Goal: Consume media (video, audio)

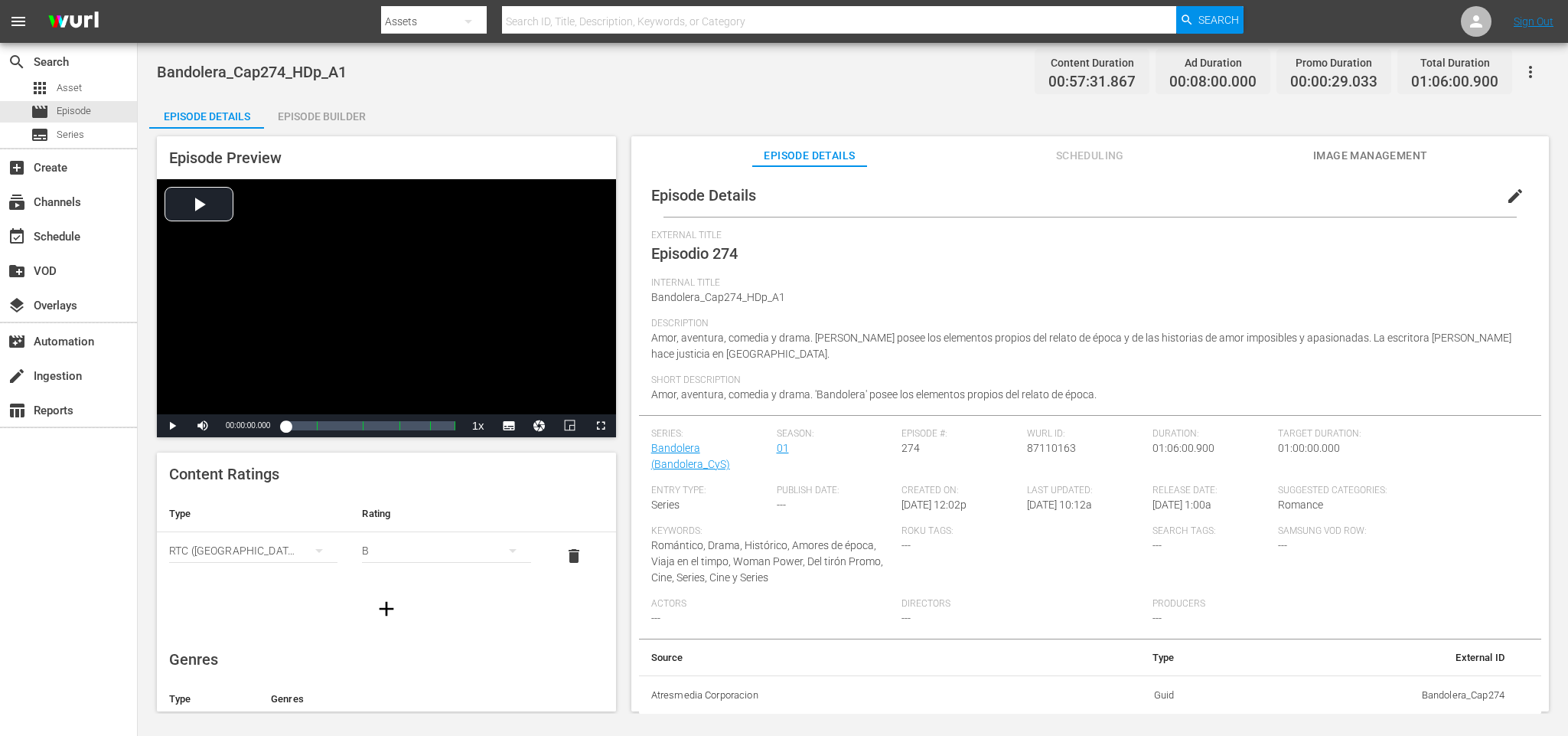
click at [774, 556] on span "Romántico, Drama, Histórico, Amores de época, Viaja en el timpo, Woman Power, D…" at bounding box center [766, 562] width 232 height 45
click at [183, 209] on div "Video Player" at bounding box center [385, 296] width 459 height 235
click at [451, 425] on div "Loaded : 0.69% 01:04:29.635 Episodio 274 (5/5) 00:00:05.522 [GEOGRAPHIC_DATA] 5…" at bounding box center [371, 426] width 169 height 15
click at [172, 426] on span "Video Player" at bounding box center [172, 426] width 0 height 0
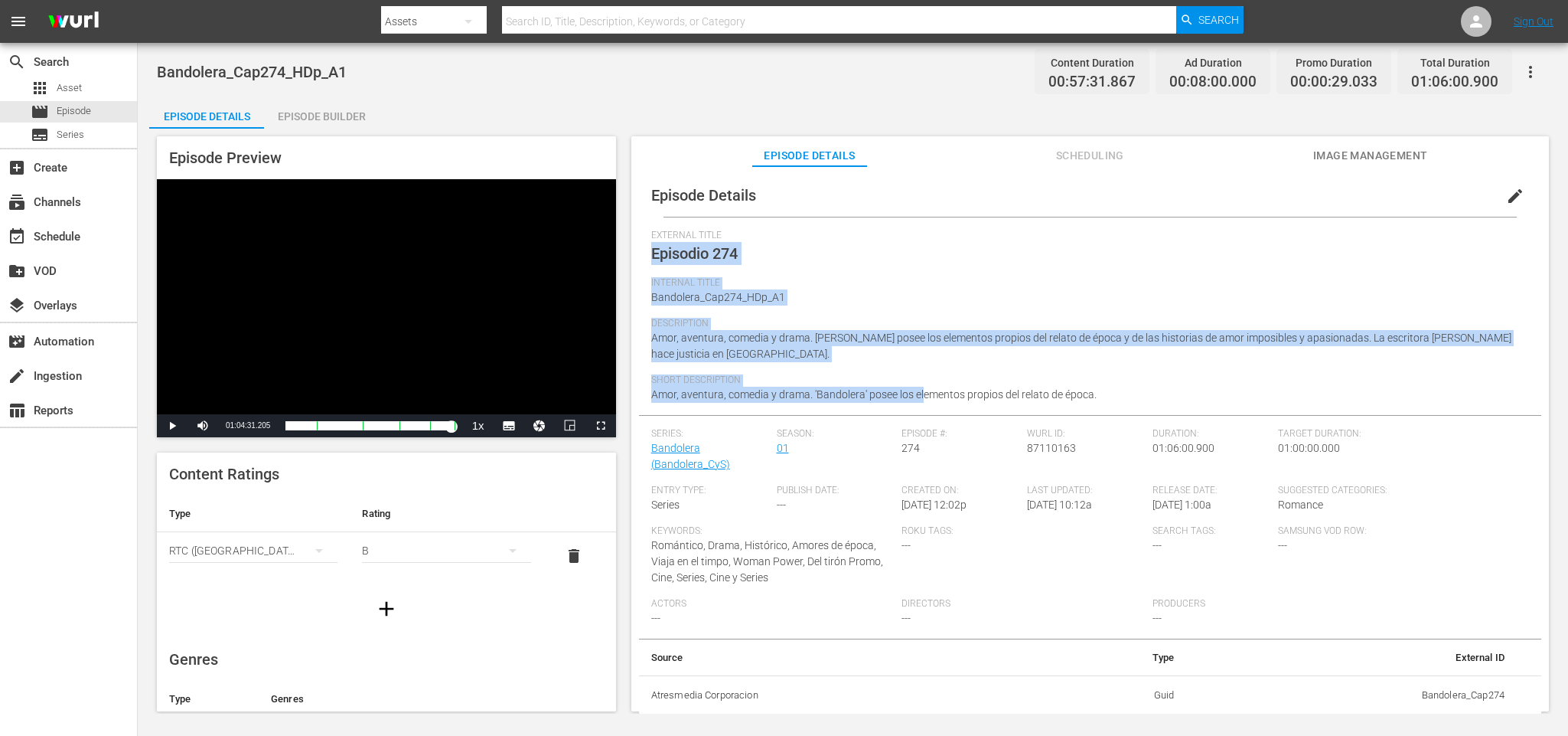
drag, startPoint x: 919, startPoint y: 390, endPoint x: 702, endPoint y: 335, distance: 223.9
click at [685, 312] on div "External Title Episodio 274 Internal Title Bandolera_Cap274_HDp_A1 Description …" at bounding box center [1089, 322] width 878 height 185
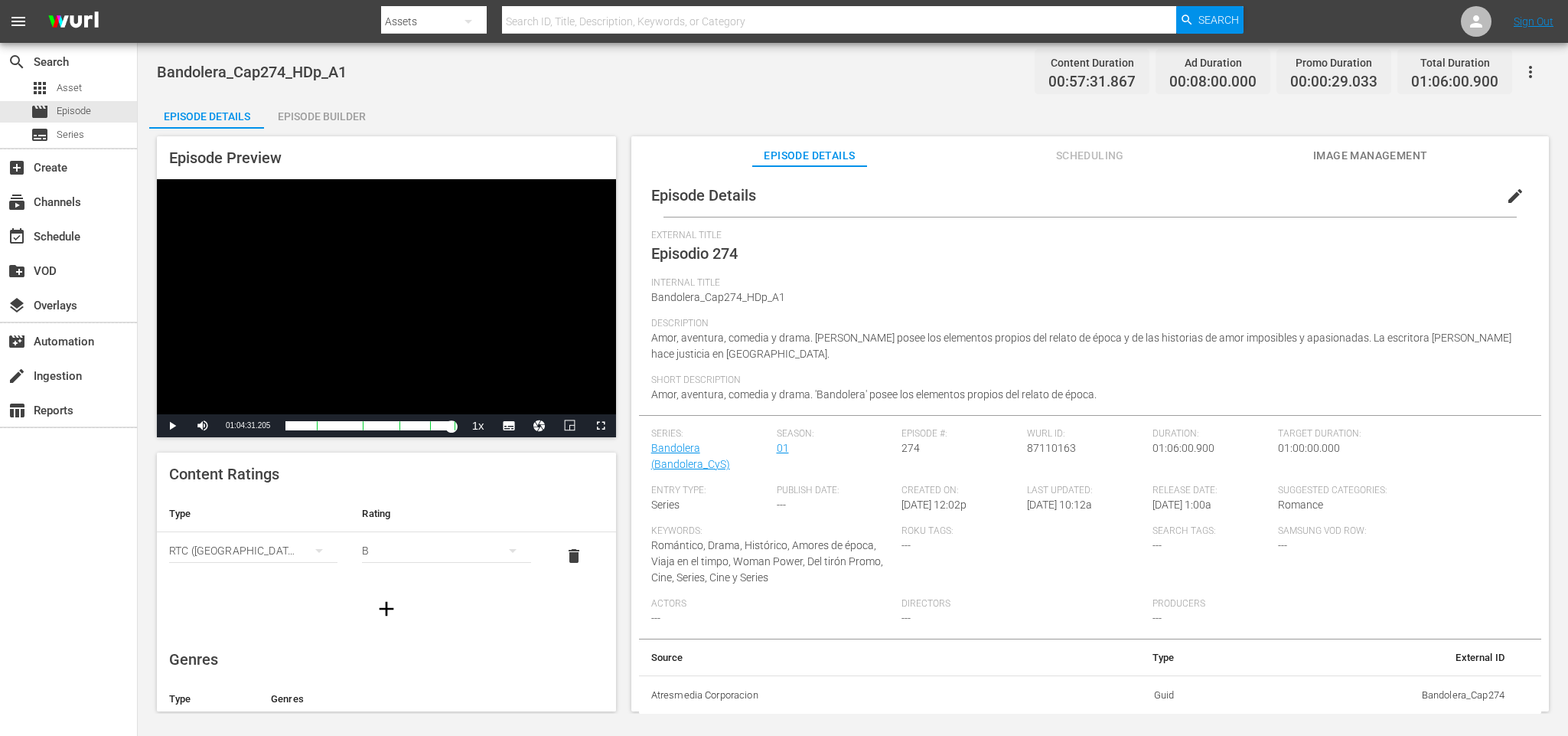
click at [809, 570] on div "Keywords: Romántico, Drama, Histórico, Amores de época, Viaja en el timpo, Woma…" at bounding box center [777, 562] width 251 height 73
